Goal: Connect with others: Connect with other users

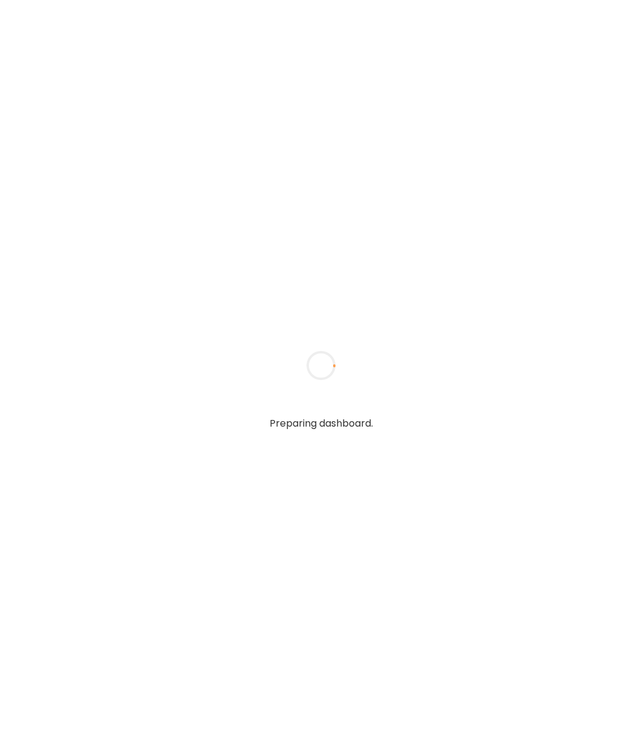
type input "**********"
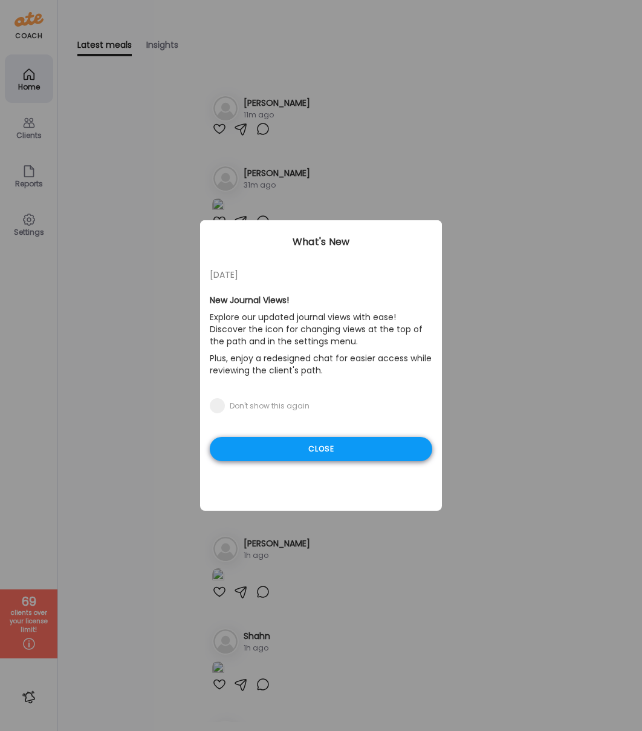
type input "**********"
click at [242, 443] on div "Close" at bounding box center [321, 449] width 223 height 24
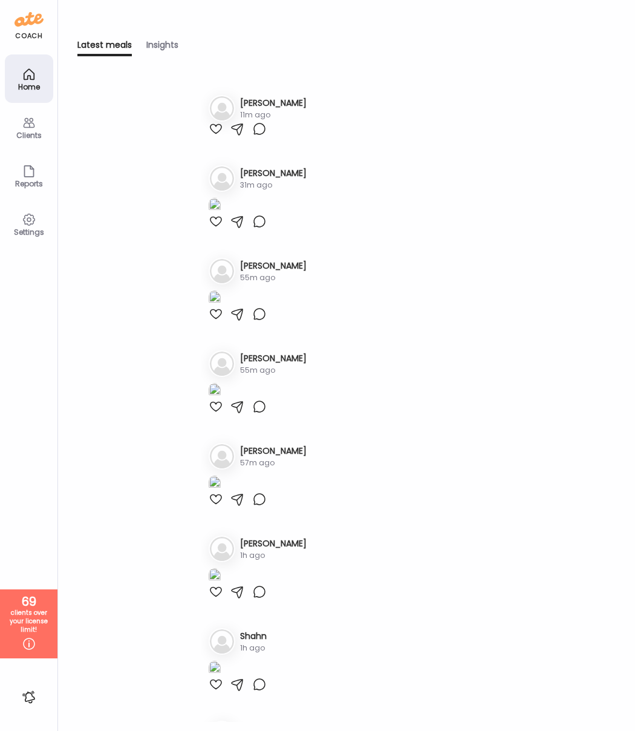
click at [28, 125] on icon at bounding box center [29, 123] width 15 height 15
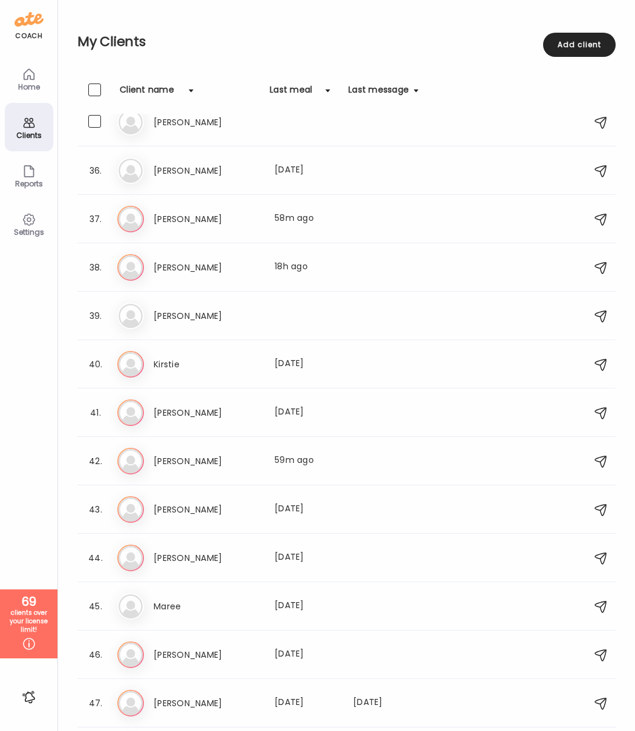
scroll to position [1730, 0]
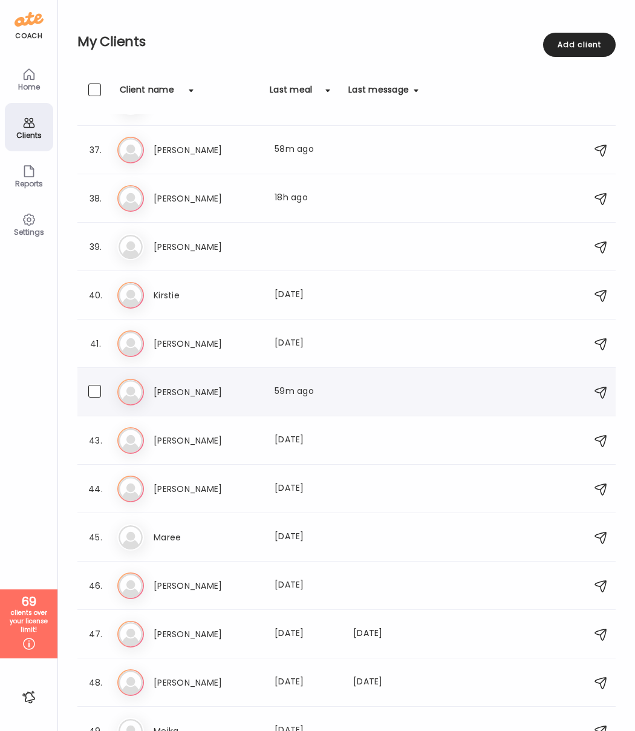
click at [162, 386] on h3 "[PERSON_NAME]" at bounding box center [207, 392] width 106 height 15
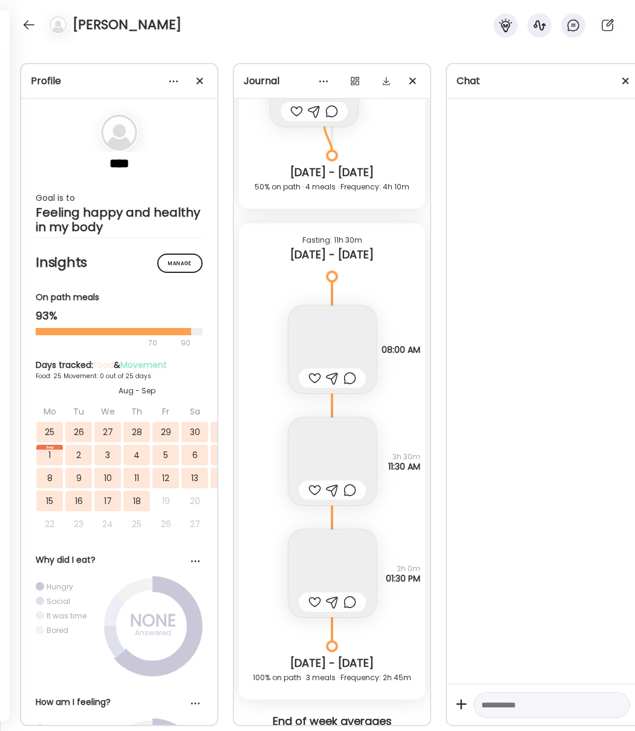
scroll to position [17980, 0]
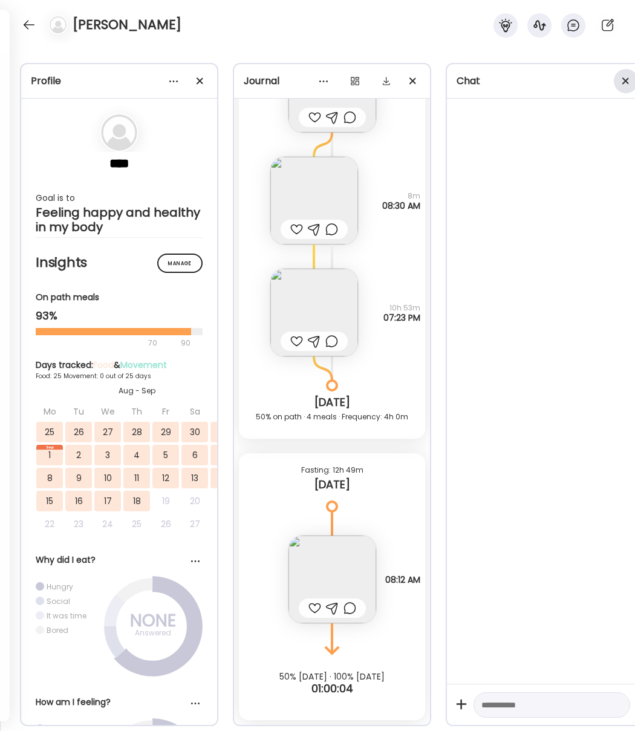
click at [627, 84] on div at bounding box center [626, 81] width 24 height 24
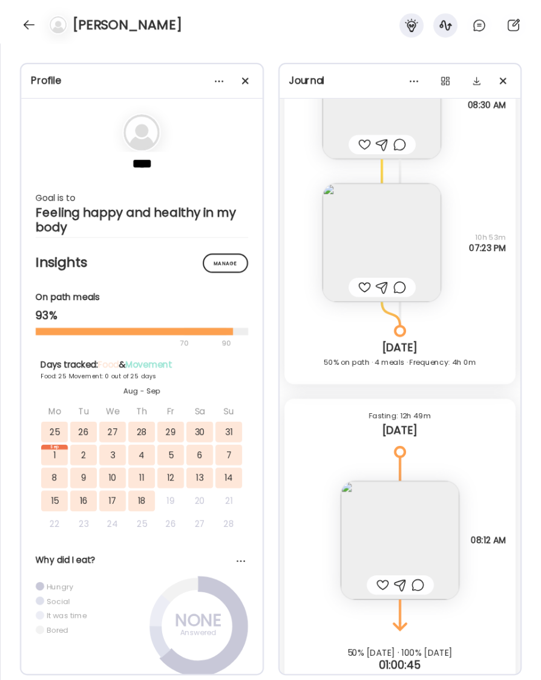
scroll to position [21679, 0]
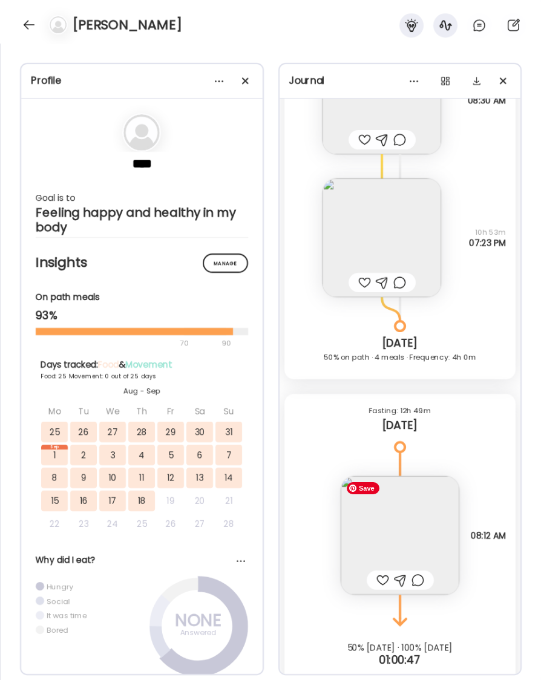
click at [414, 529] on img at bounding box center [400, 535] width 119 height 119
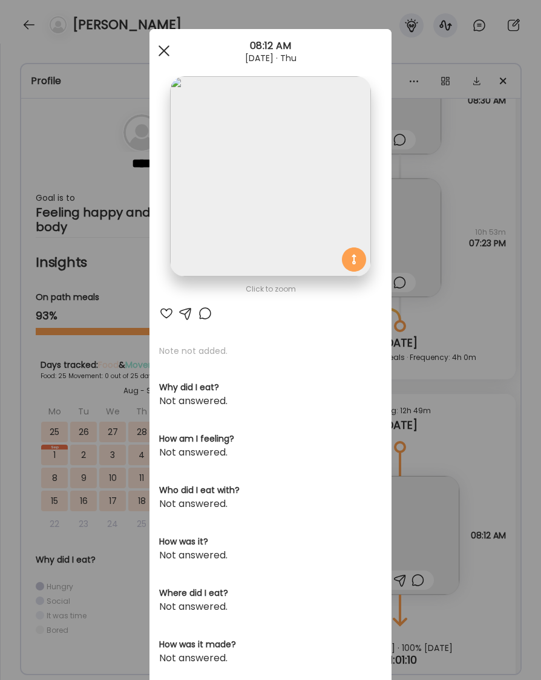
click at [158, 54] on div at bounding box center [164, 51] width 24 height 24
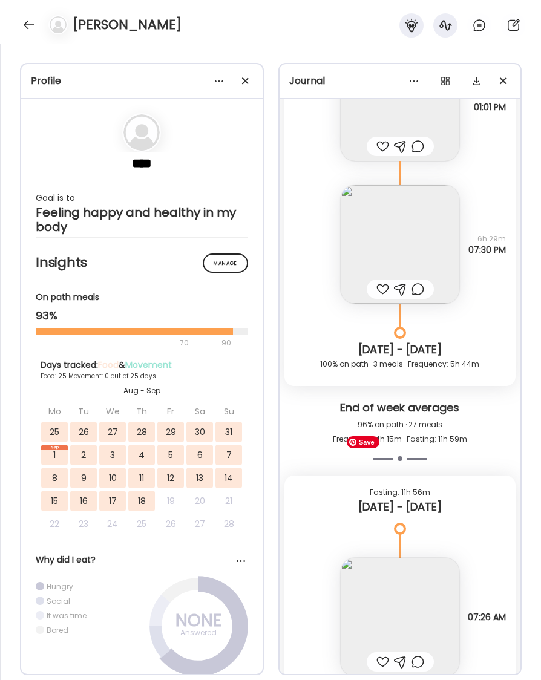
scroll to position [19419, 0]
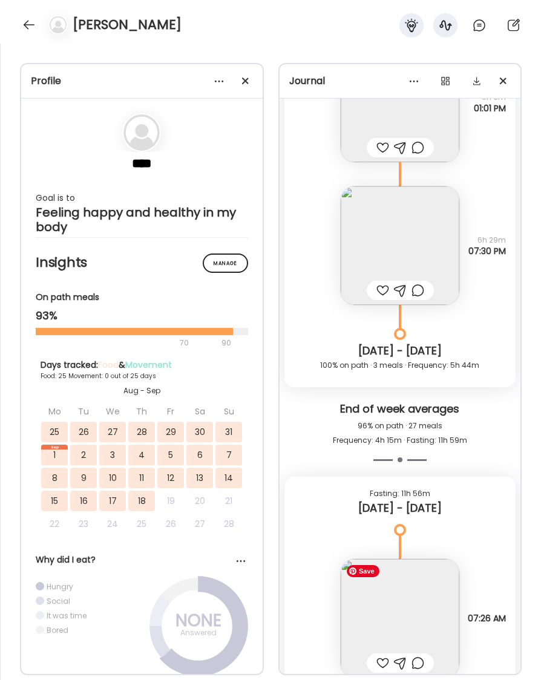
click at [415, 601] on img at bounding box center [400, 618] width 119 height 119
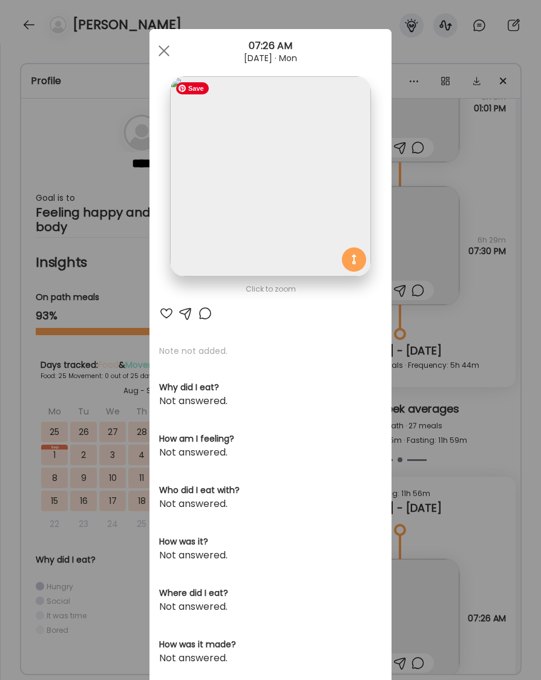
click at [297, 181] on img at bounding box center [270, 176] width 200 height 200
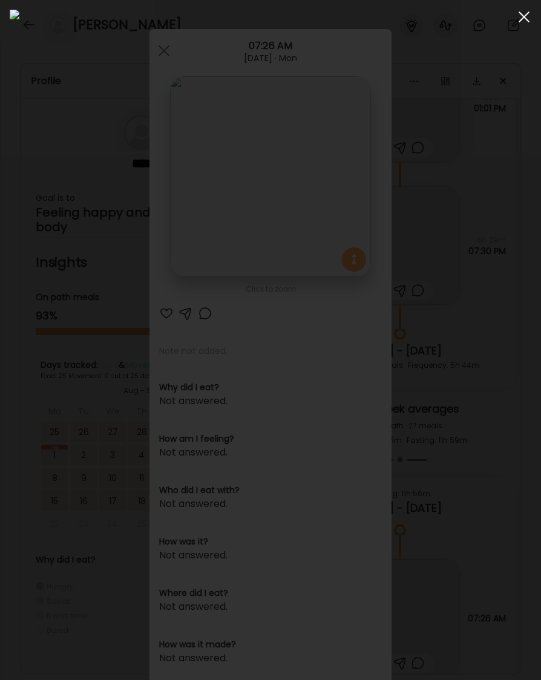
click at [524, 15] on div at bounding box center [524, 17] width 24 height 24
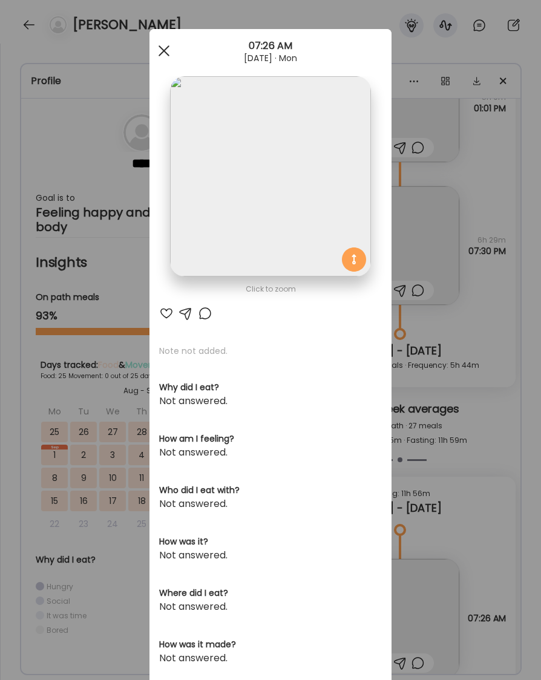
click at [164, 50] on span at bounding box center [163, 50] width 11 height 11
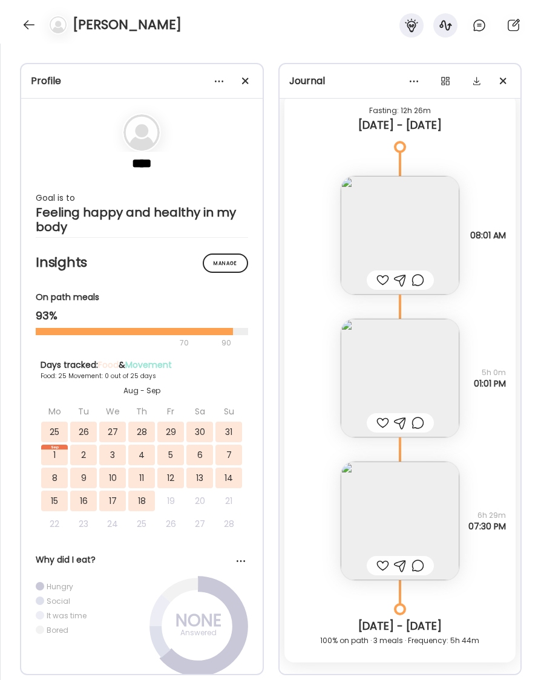
scroll to position [19139, 0]
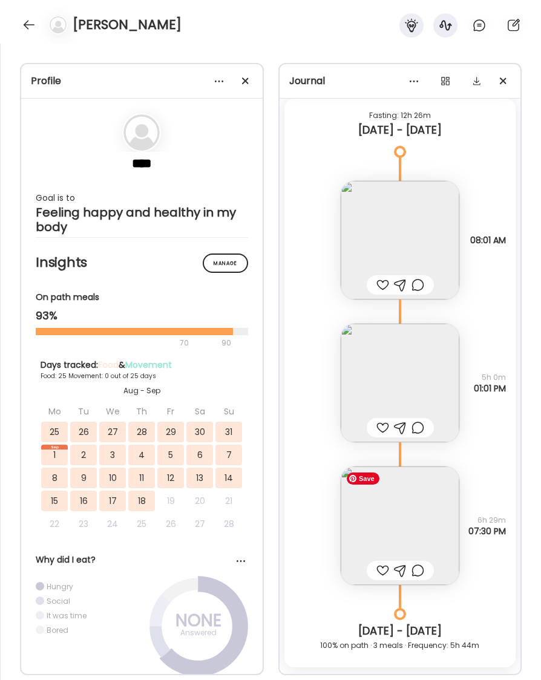
click at [396, 530] on img at bounding box center [400, 525] width 119 height 119
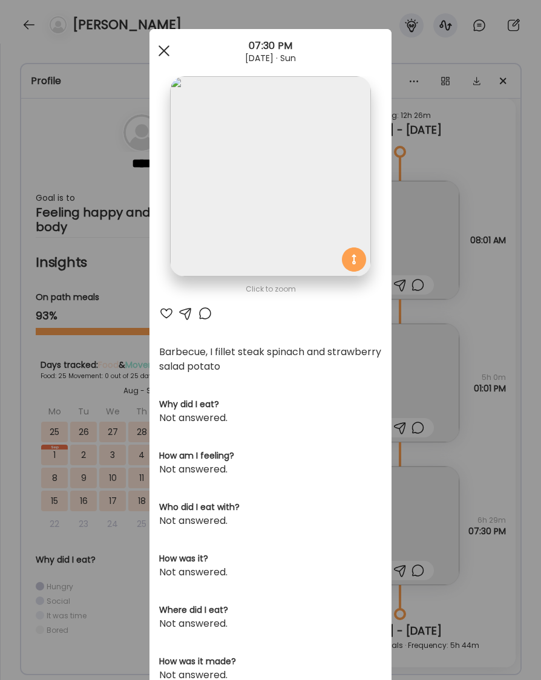
click at [165, 58] on div at bounding box center [164, 51] width 24 height 24
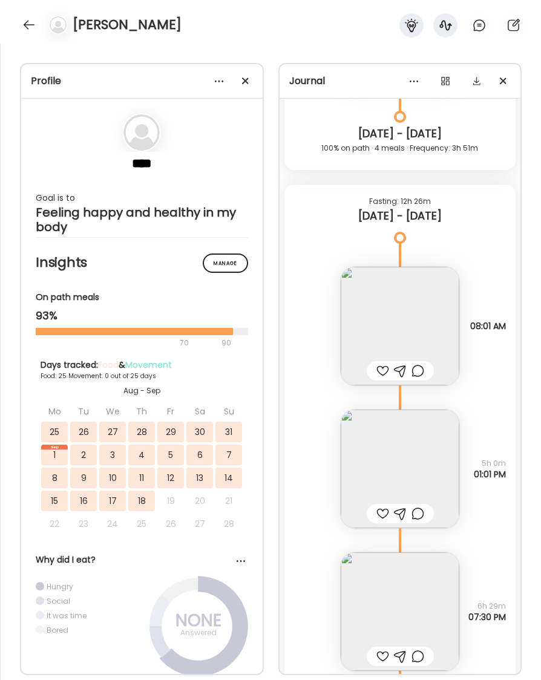
scroll to position [19050, 0]
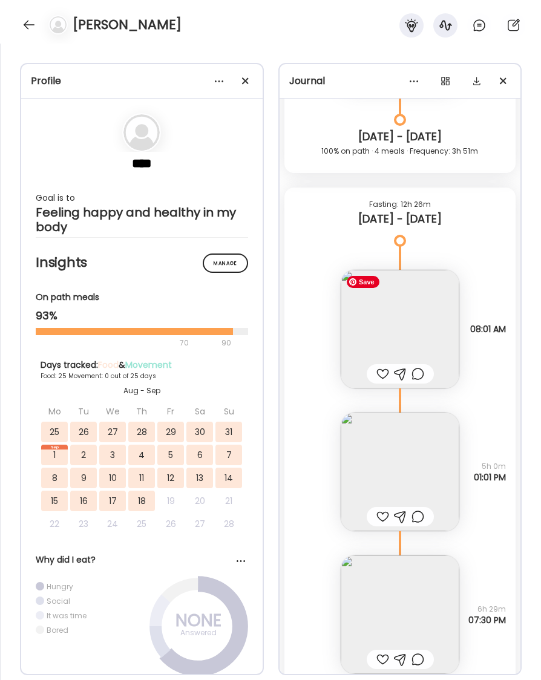
click at [408, 336] on img at bounding box center [400, 329] width 119 height 119
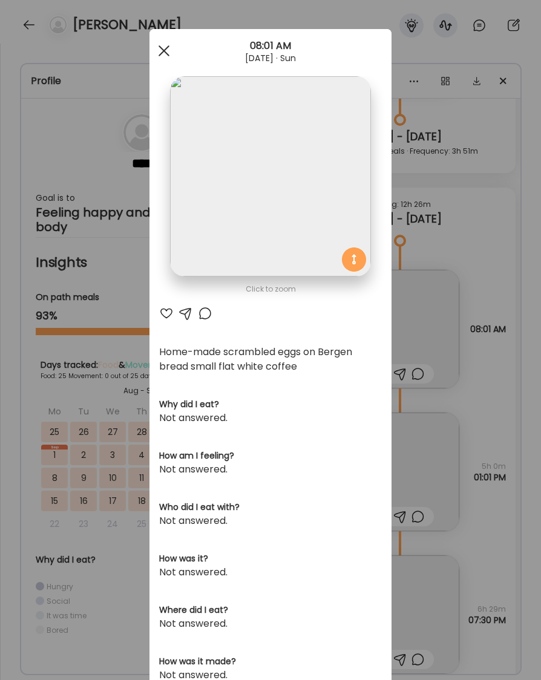
click at [164, 51] on span at bounding box center [163, 50] width 11 height 11
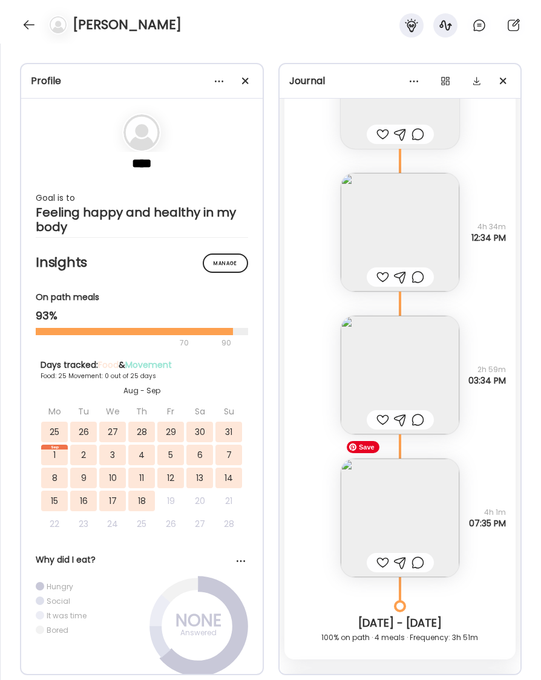
scroll to position [18557, 0]
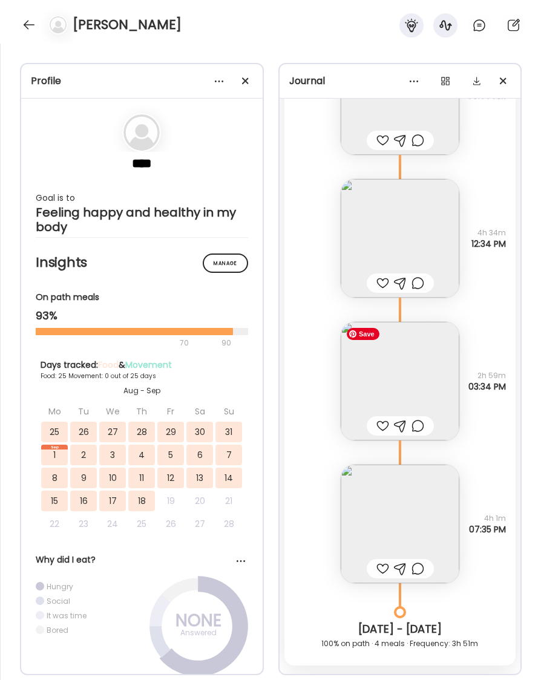
click at [400, 380] on img at bounding box center [400, 381] width 119 height 119
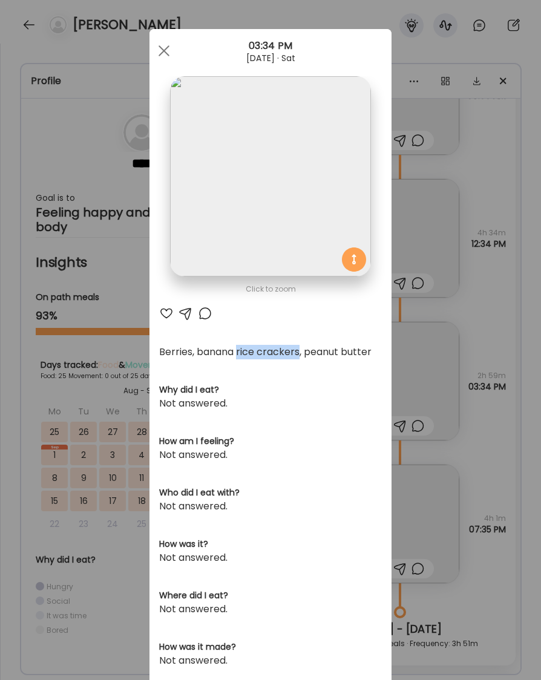
drag, startPoint x: 238, startPoint y: 348, endPoint x: 299, endPoint y: 351, distance: 61.1
click at [299, 351] on div "Berries, banana rice crackers, peanut butter" at bounding box center [270, 352] width 223 height 15
click at [159, 50] on div at bounding box center [164, 51] width 24 height 24
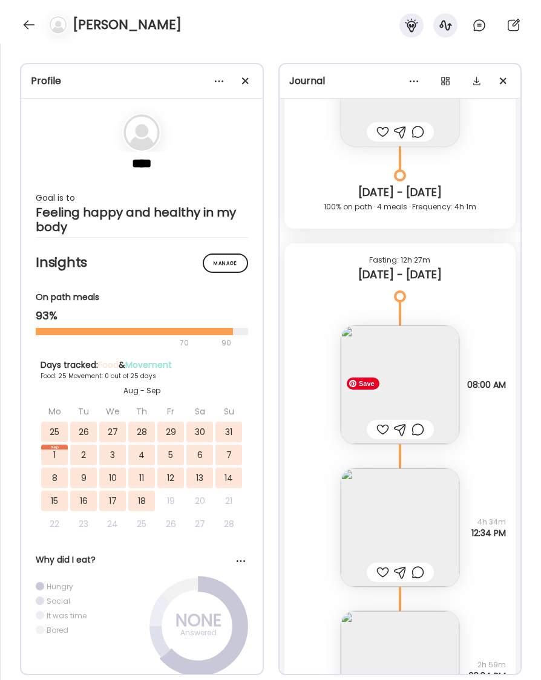
scroll to position [18245, 0]
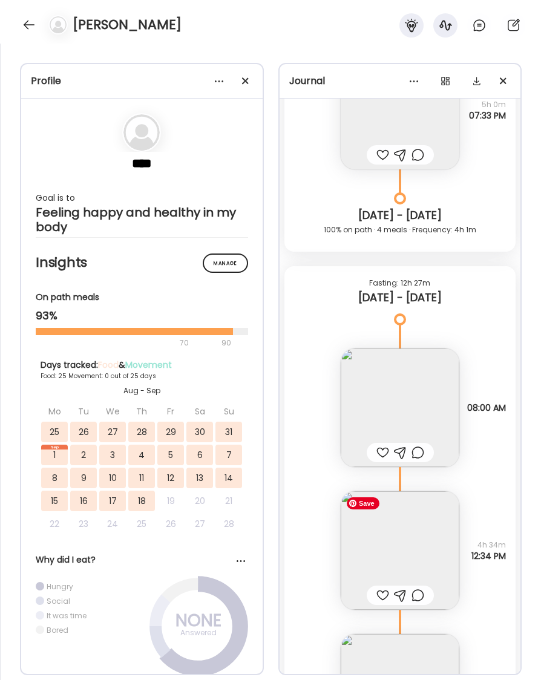
click at [419, 530] on img at bounding box center [400, 550] width 119 height 119
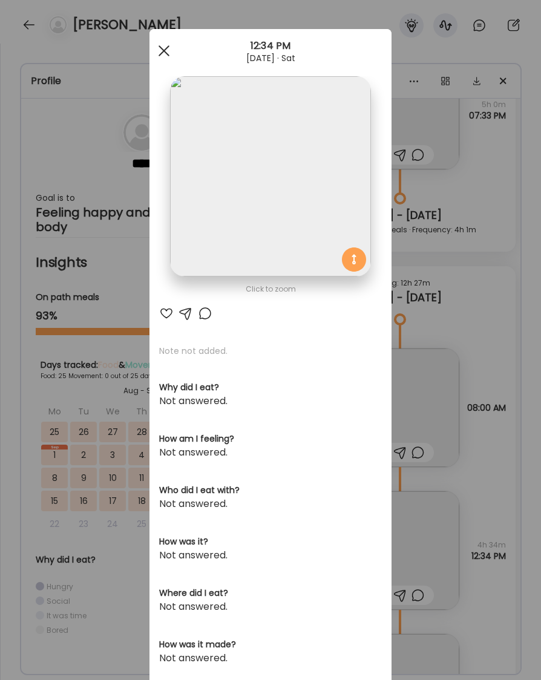
click at [164, 48] on div at bounding box center [164, 51] width 24 height 24
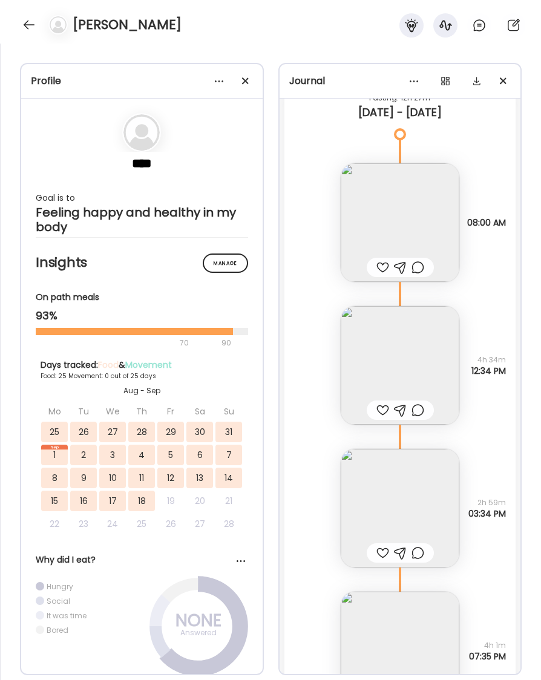
scroll to position [18430, 0]
click at [398, 376] on img at bounding box center [400, 366] width 119 height 119
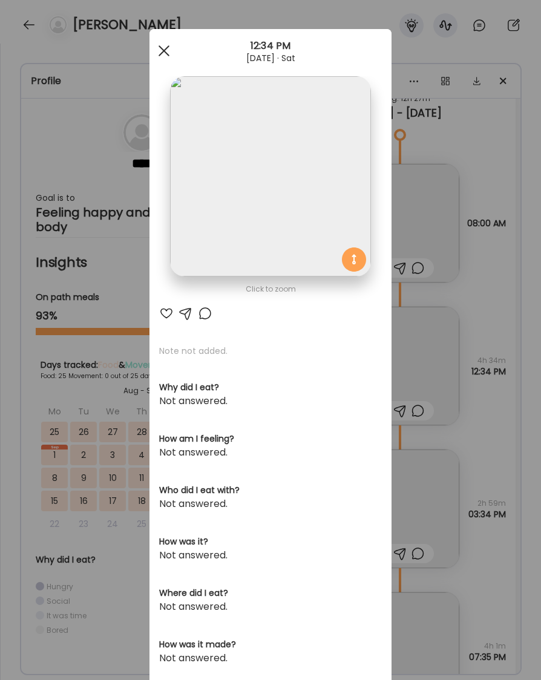
click at [166, 50] on div at bounding box center [164, 51] width 24 height 24
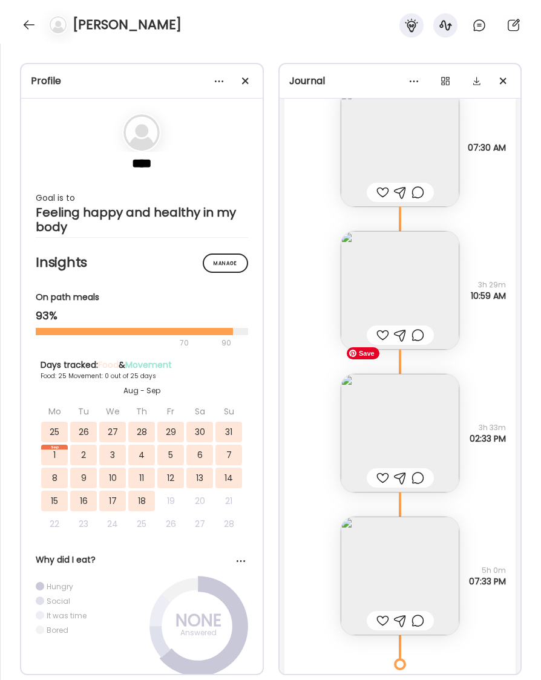
scroll to position [17784, 0]
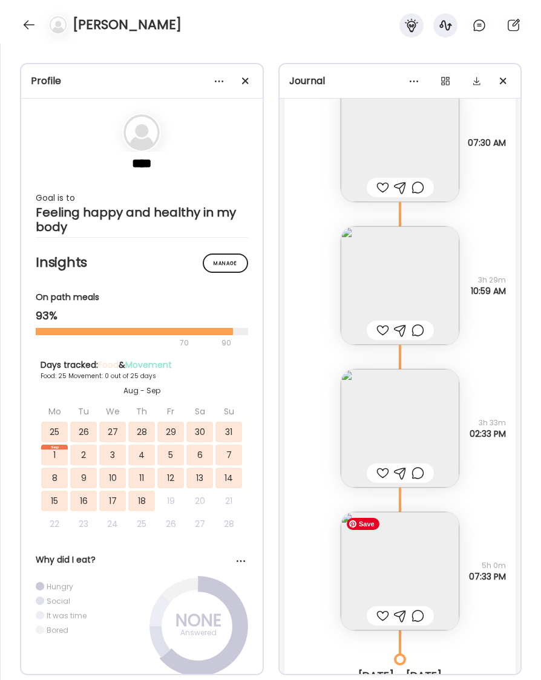
click at [422, 572] on img at bounding box center [400, 571] width 119 height 119
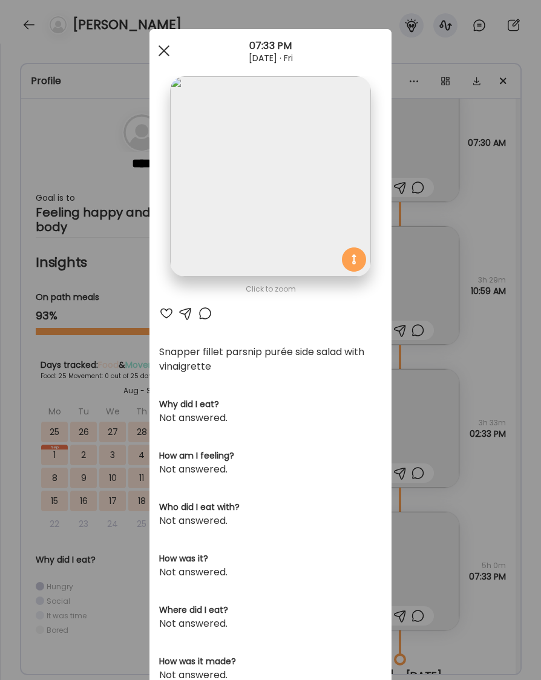
click at [158, 50] on div at bounding box center [164, 51] width 24 height 24
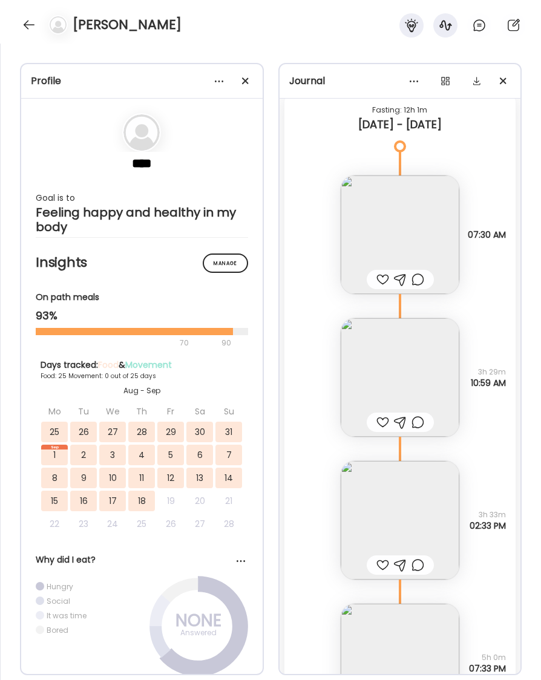
scroll to position [17685, 0]
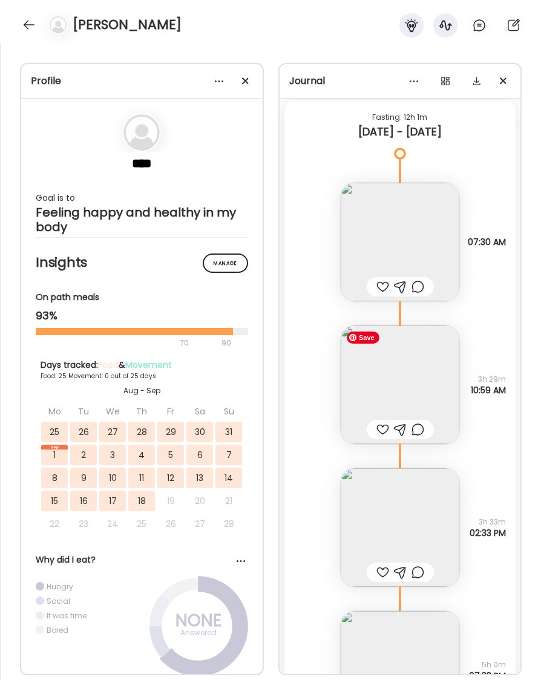
click at [396, 397] on img at bounding box center [400, 384] width 119 height 119
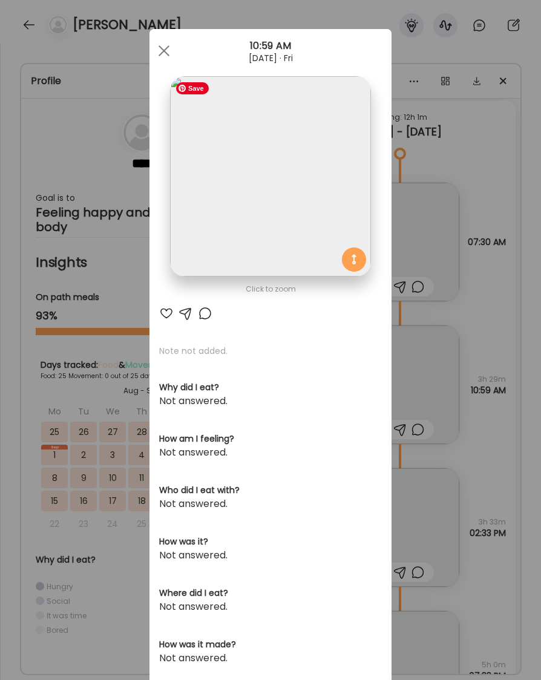
click at [242, 169] on img at bounding box center [270, 176] width 200 height 200
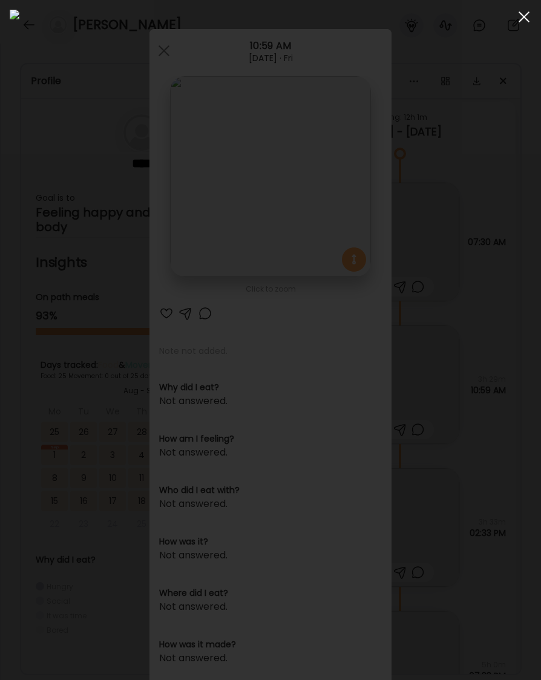
click at [522, 19] on span at bounding box center [523, 16] width 11 height 11
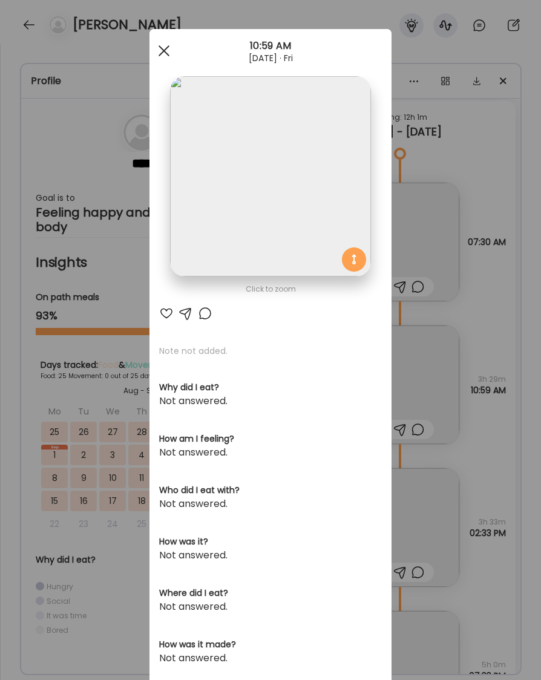
click at [162, 47] on span at bounding box center [163, 50] width 11 height 11
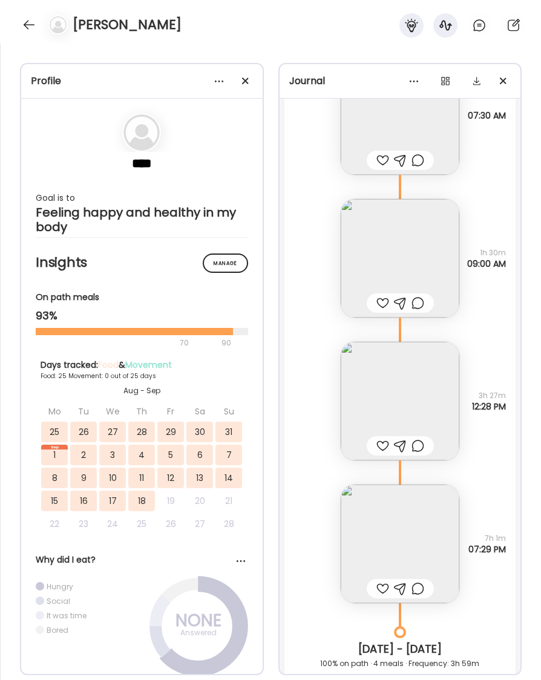
scroll to position [17082, 0]
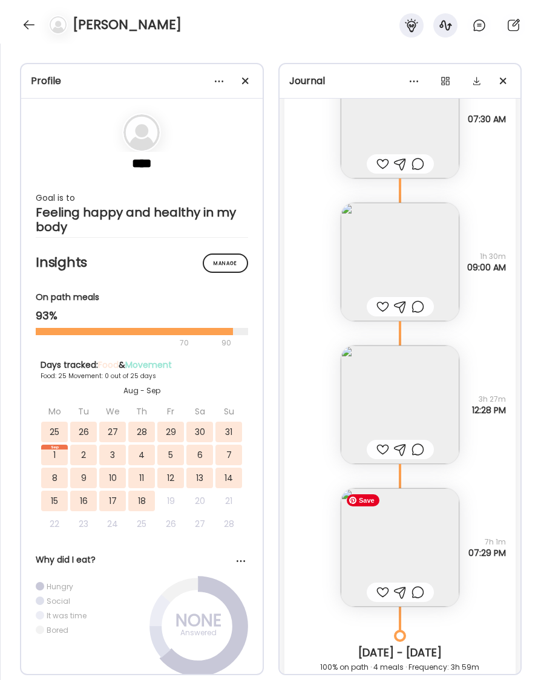
click at [414, 536] on img at bounding box center [400, 547] width 119 height 119
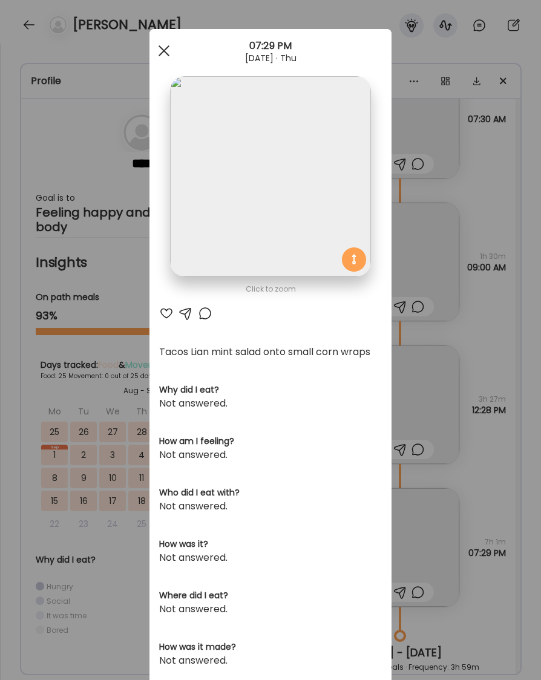
click at [168, 51] on div at bounding box center [164, 51] width 24 height 24
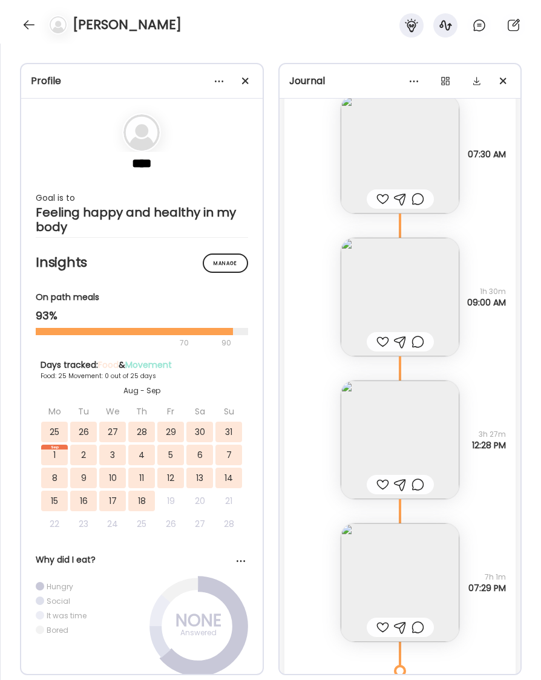
scroll to position [16986, 0]
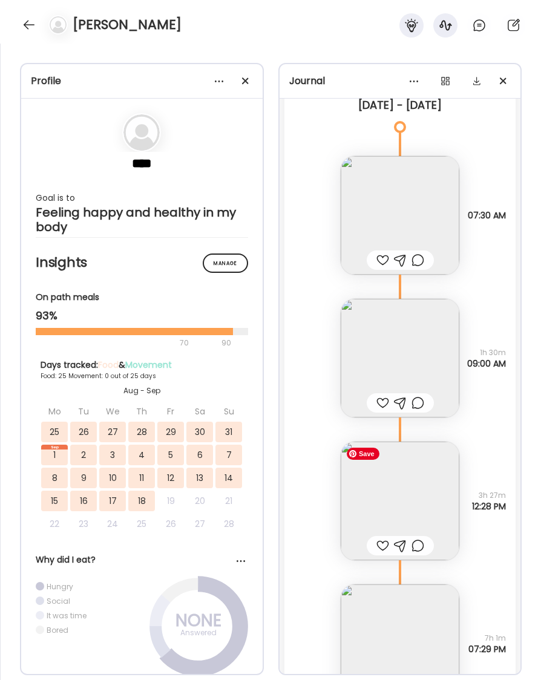
click at [374, 478] on img at bounding box center [400, 501] width 119 height 119
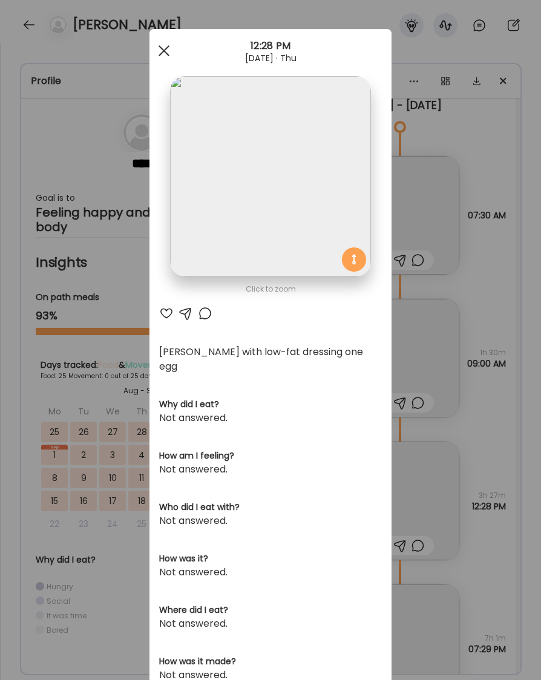
click at [163, 47] on div at bounding box center [164, 51] width 24 height 24
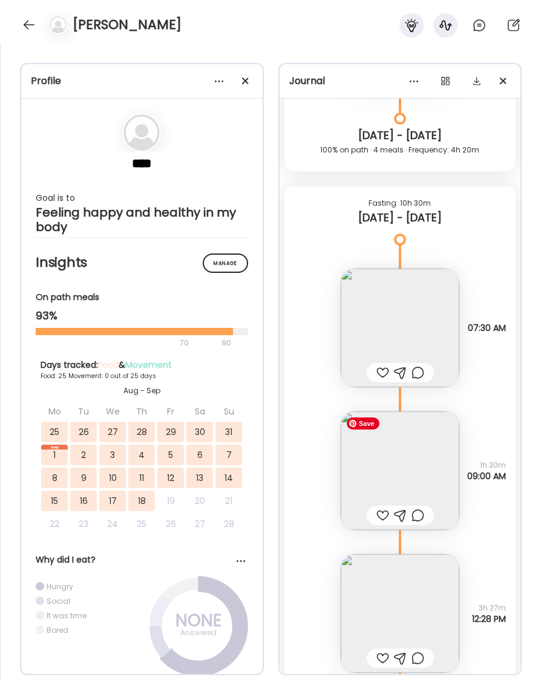
scroll to position [16809, 0]
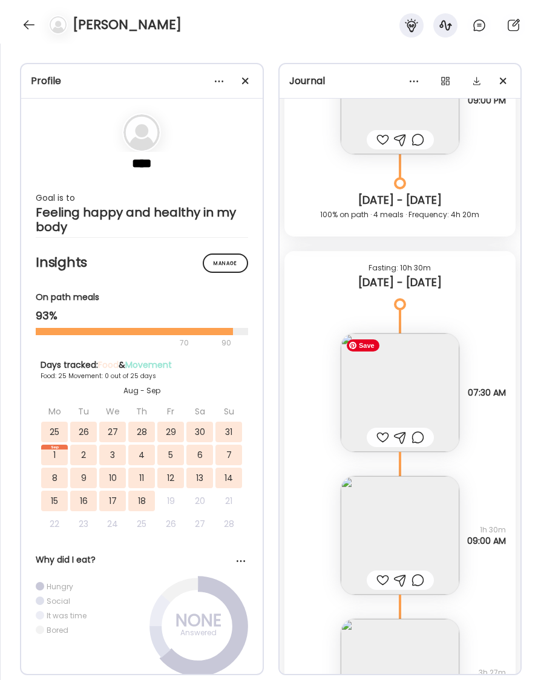
click at [423, 396] on img at bounding box center [400, 392] width 119 height 119
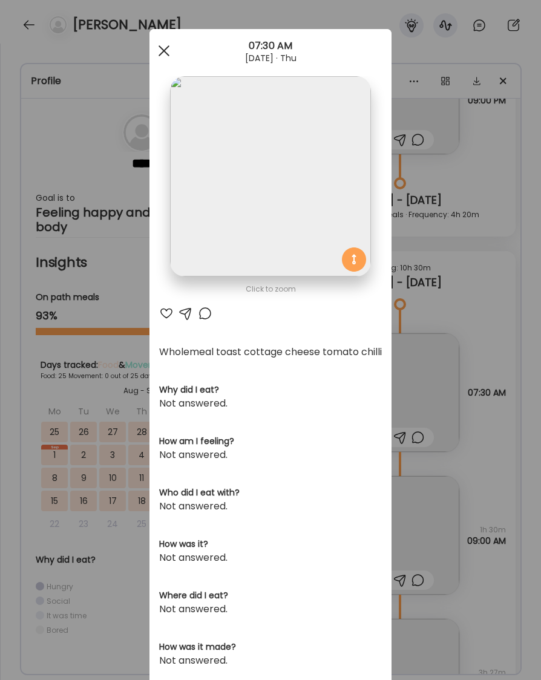
click at [165, 48] on span at bounding box center [163, 50] width 11 height 11
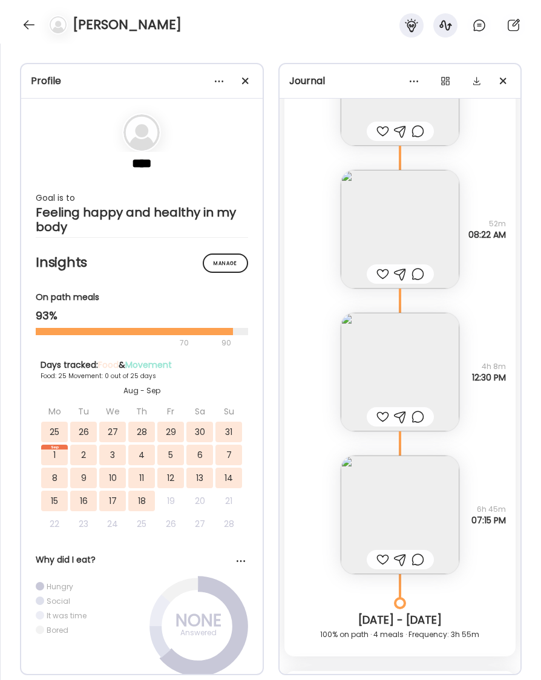
scroll to position [20755, 0]
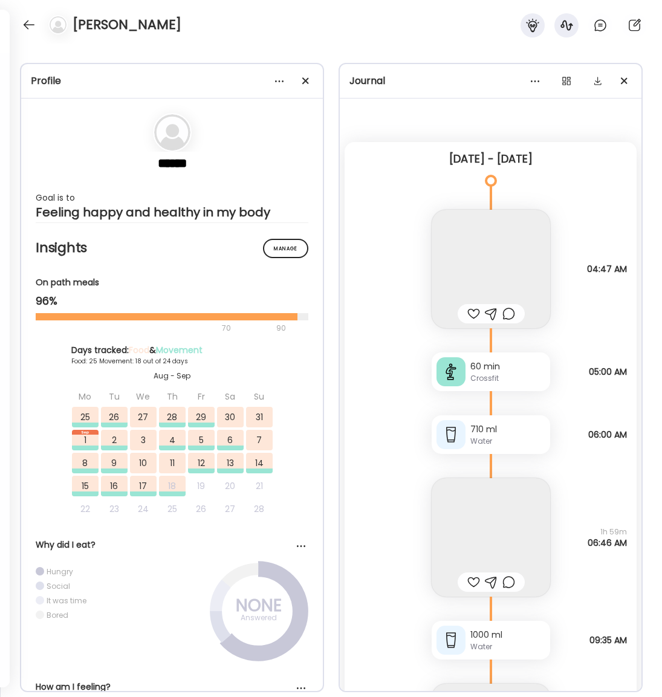
scroll to position [17663, 0]
